Goal: Obtain resource: Obtain resource

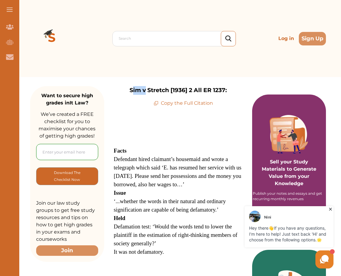
drag, startPoint x: 131, startPoint y: 89, endPoint x: 145, endPoint y: 89, distance: 13.9
click at [145, 89] on p "Sim v Stretch [1936] 2 All ER 1237:" at bounding box center [178, 90] width 97 height 9
click at [128, 89] on div "Sim v Stretch [1936] 2 All ER 1237: Copy the Full Citation" at bounding box center [178, 96] width 148 height 21
drag, startPoint x: 129, startPoint y: 89, endPoint x: 238, endPoint y: 89, distance: 108.5
click at [238, 89] on div "Sim v Stretch [1936] 2 All ER 1237: Copy the Full Citation" at bounding box center [178, 96] width 148 height 21
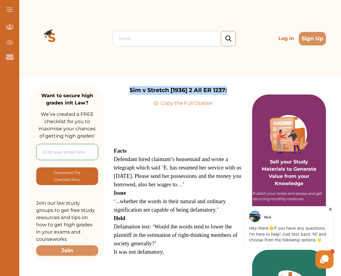
copy p "Sim v Stretch [1936] 2 All ER 1237:"
click at [198, 40] on div at bounding box center [176, 38] width 114 height 8
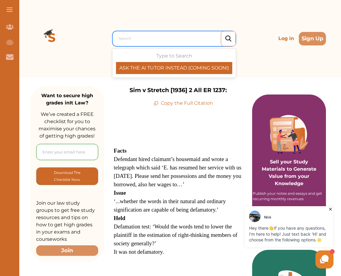
drag, startPoint x: 198, startPoint y: 40, endPoint x: 187, endPoint y: 38, distance: 11.5
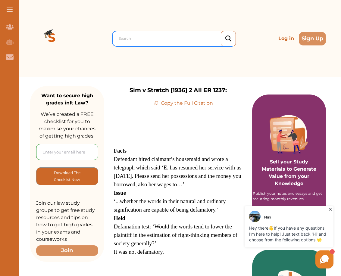
drag, startPoint x: 187, startPoint y: 38, endPoint x: 167, endPoint y: 35, distance: 20.2
click at [167, 35] on div at bounding box center [176, 38] width 114 height 8
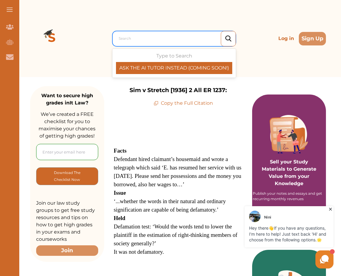
click at [167, 35] on div at bounding box center [176, 38] width 114 height 8
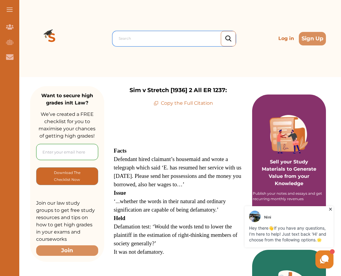
drag, startPoint x: 167, startPoint y: 35, endPoint x: 143, endPoint y: 61, distance: 35.7
click at [143, 61] on div "Search Log in Sign Up" at bounding box center [178, 38] width 296 height 77
click at [172, 104] on p "Copy the Full Citation" at bounding box center [183, 103] width 59 height 7
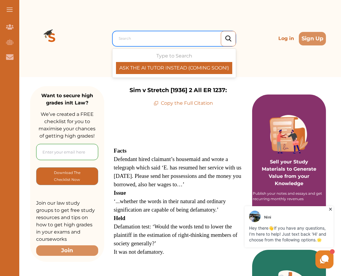
click at [163, 40] on div at bounding box center [176, 38] width 114 height 8
click at [164, 53] on div "Type to Search ASK THE AI TUTOR INSTEAD (COMING SOON!)" at bounding box center [174, 63] width 116 height 22
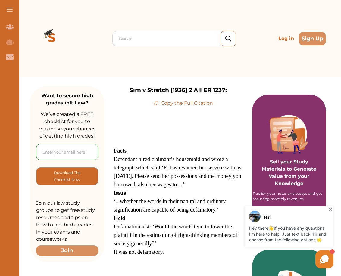
drag, startPoint x: 164, startPoint y: 53, endPoint x: 150, endPoint y: 50, distance: 14.5
click at [150, 50] on div "Search Log in Sign Up" at bounding box center [178, 38] width 296 height 77
